Goal: Check status: Check status

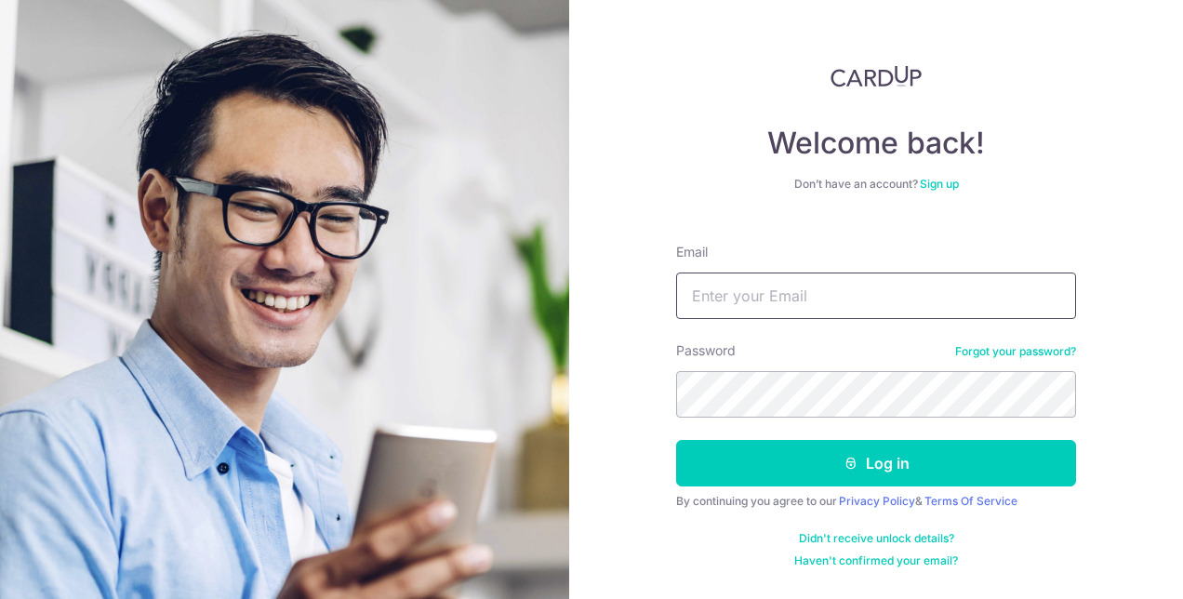
click at [798, 299] on input "Email" at bounding box center [876, 295] width 400 height 46
type input "[EMAIL_ADDRESS][MEDICAL_DATA][DOMAIN_NAME]"
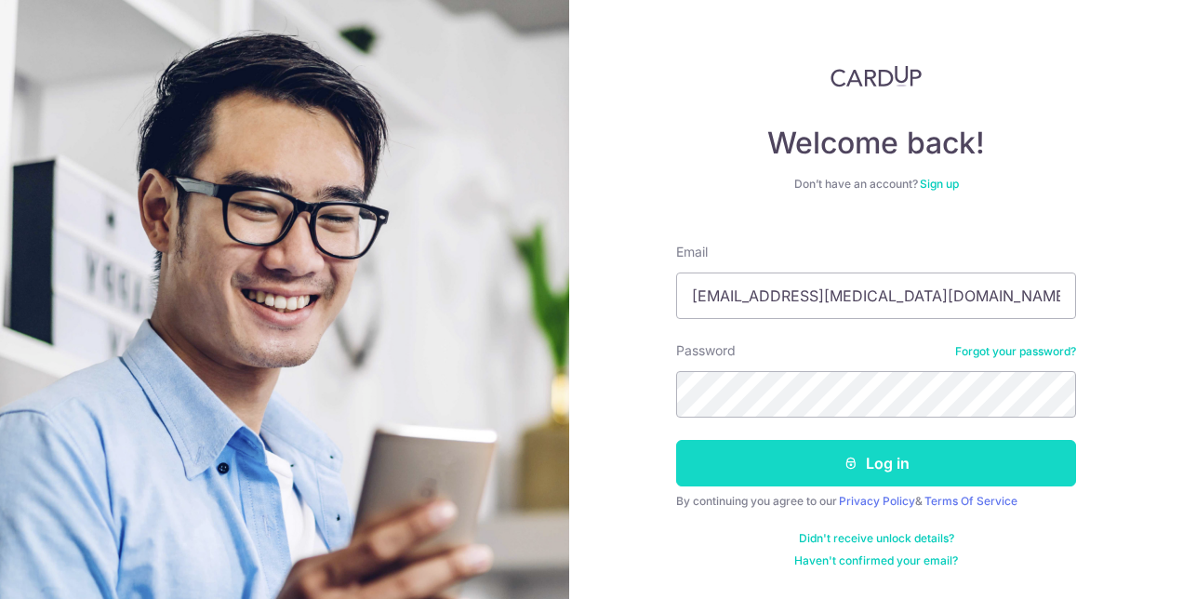
click at [776, 466] on button "Log in" at bounding box center [876, 463] width 400 height 46
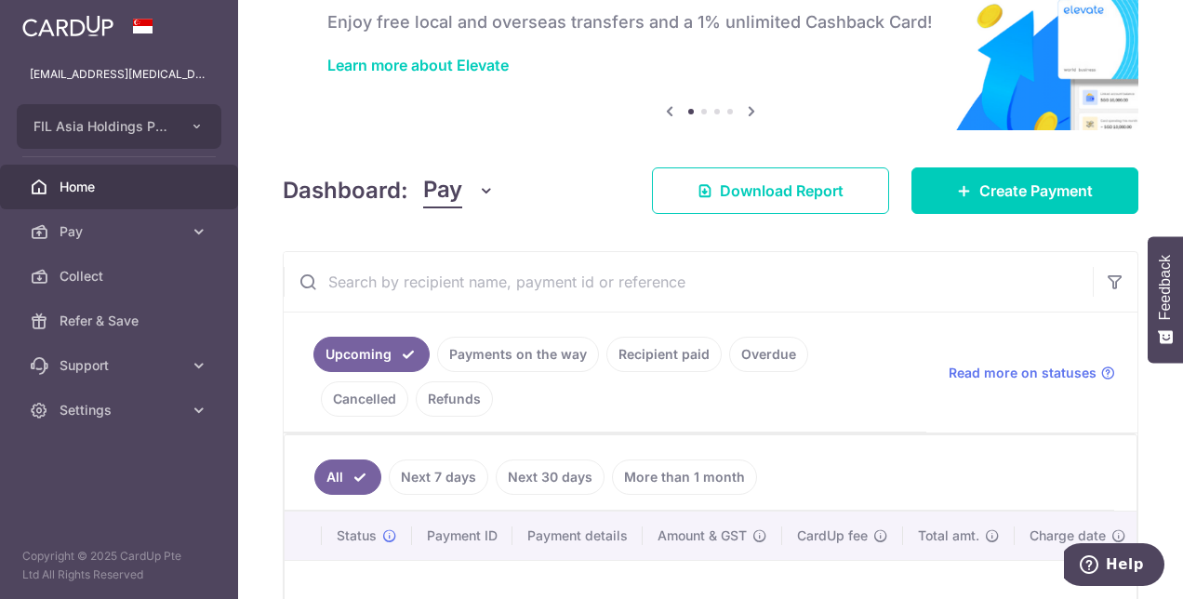
scroll to position [279, 0]
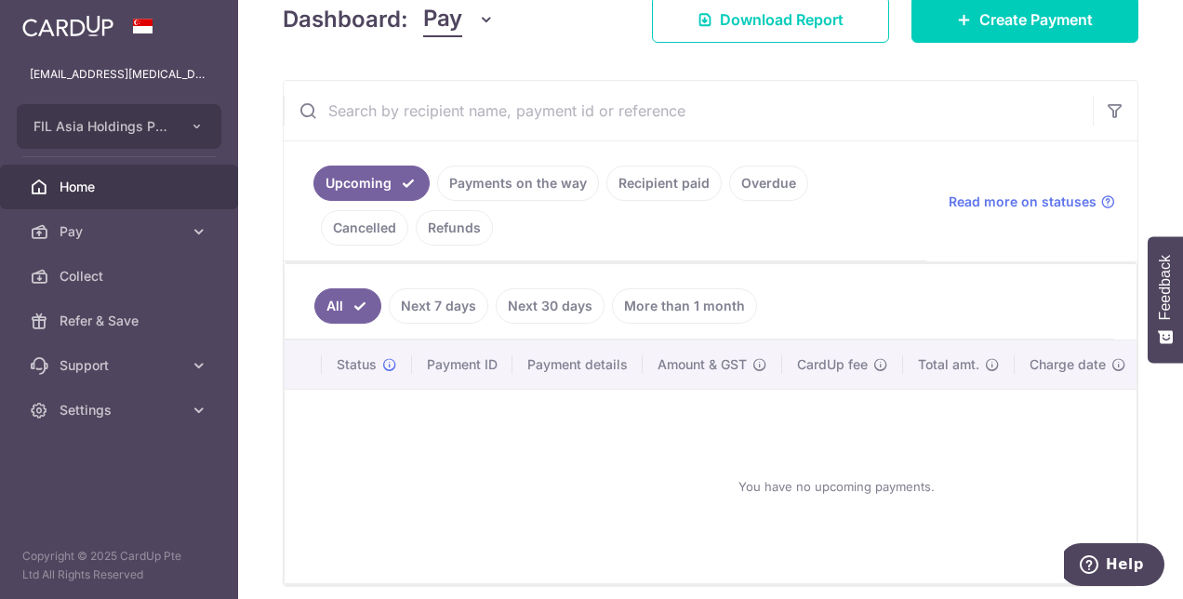
click at [670, 185] on link "Recipient paid" at bounding box center [663, 183] width 115 height 35
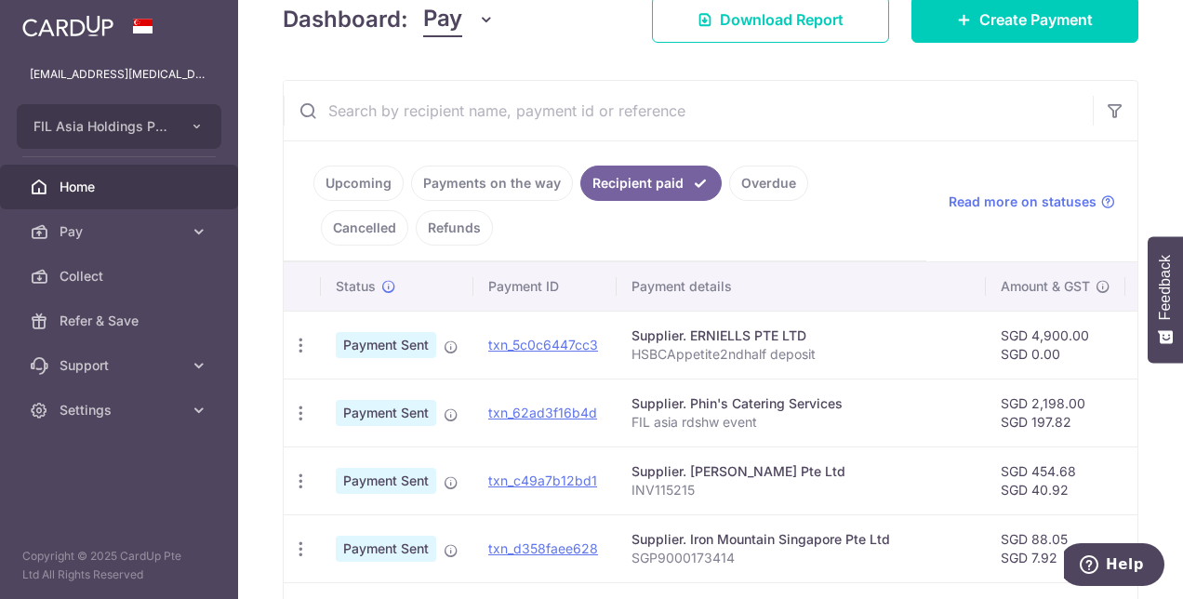
scroll to position [558, 0]
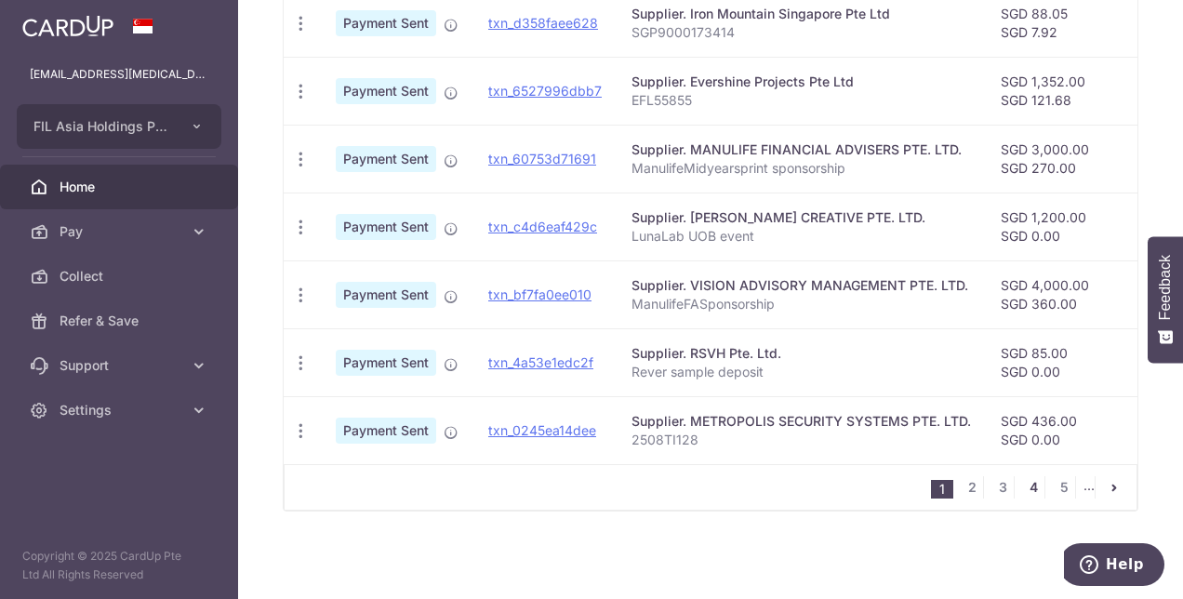
click at [1022, 485] on link "4" at bounding box center [1033, 487] width 22 height 22
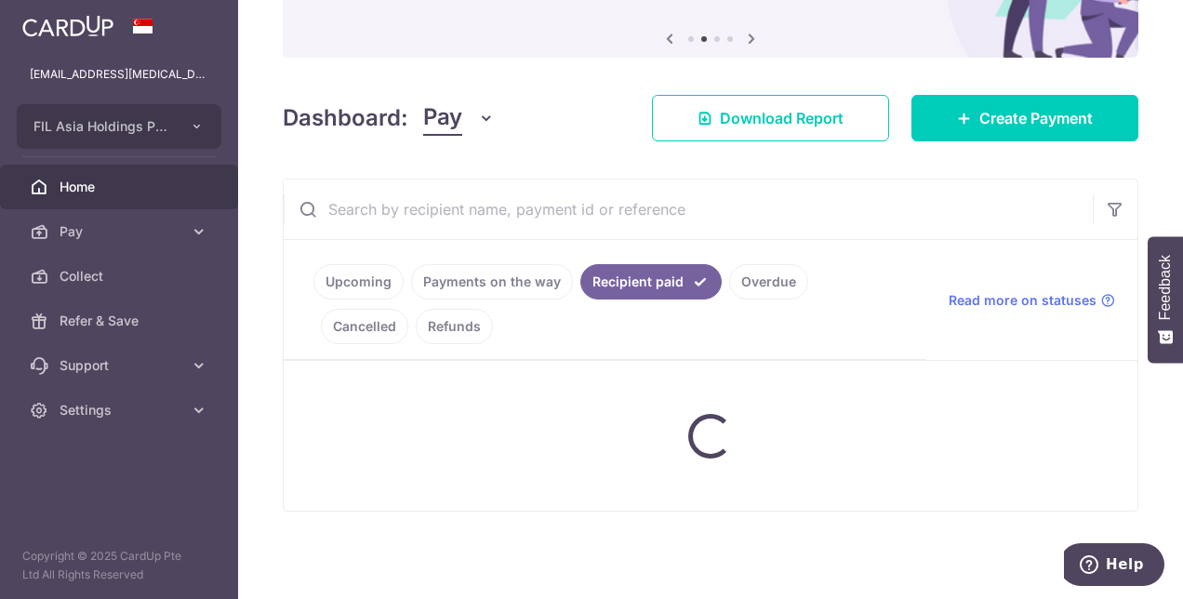
scroll to position [177, 0]
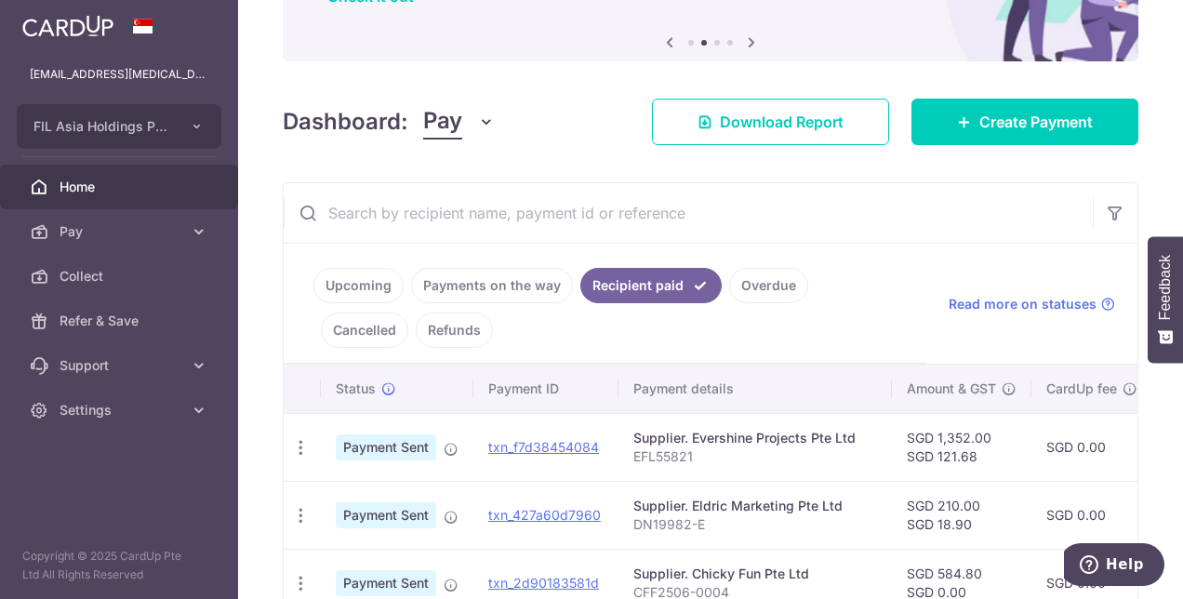
click at [577, 216] on input "text" at bounding box center [688, 213] width 809 height 60
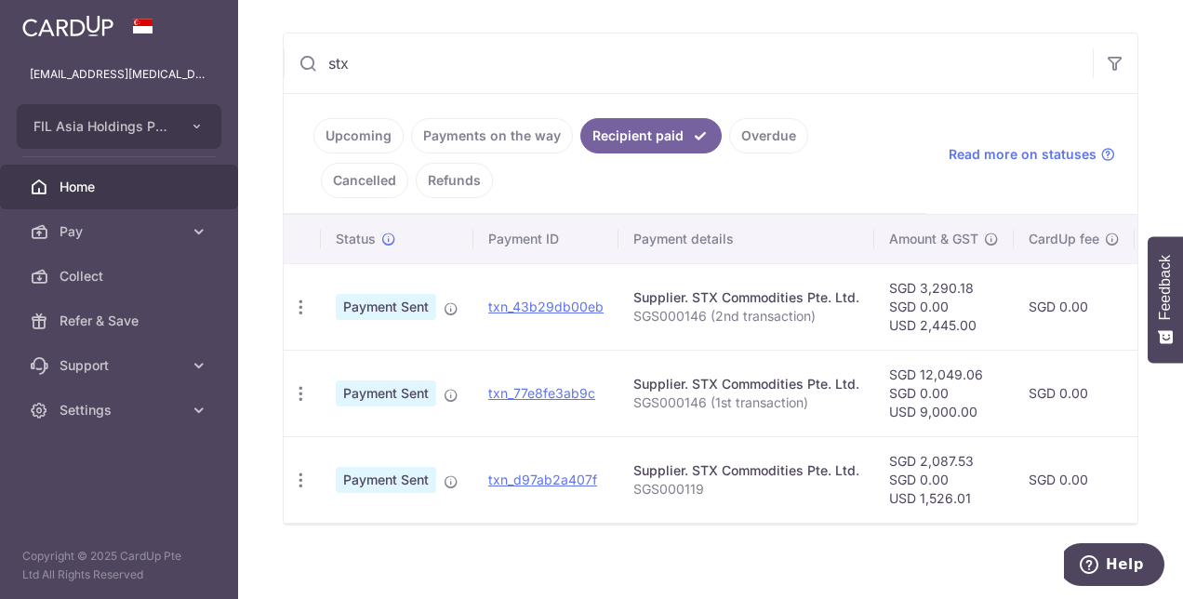
scroll to position [344, 0]
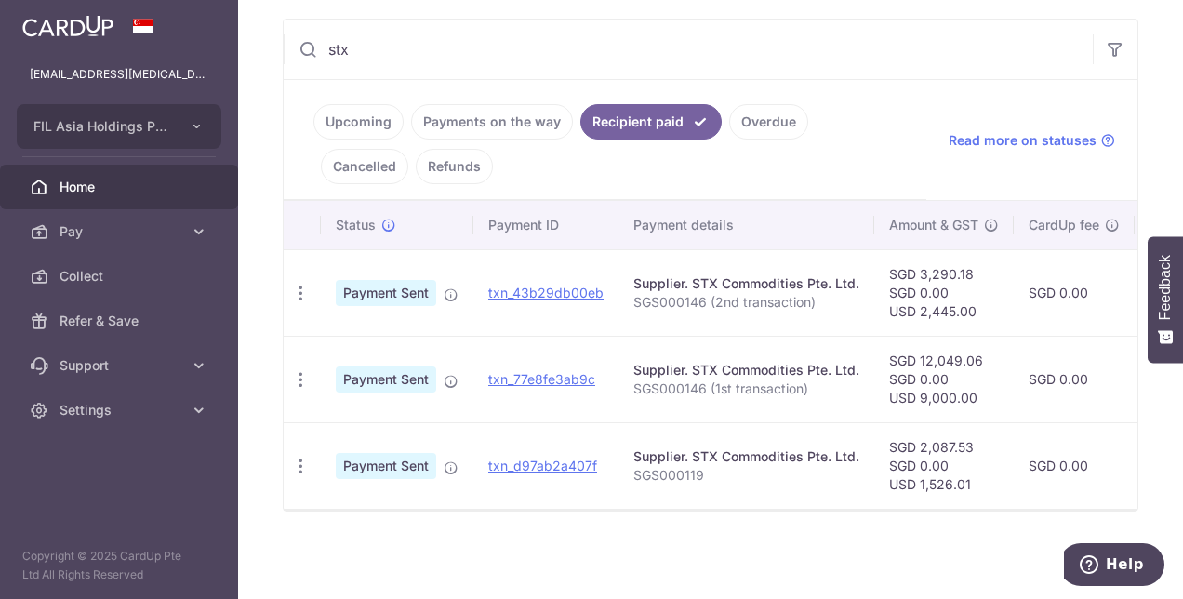
type input "stx"
